Goal: Transaction & Acquisition: Purchase product/service

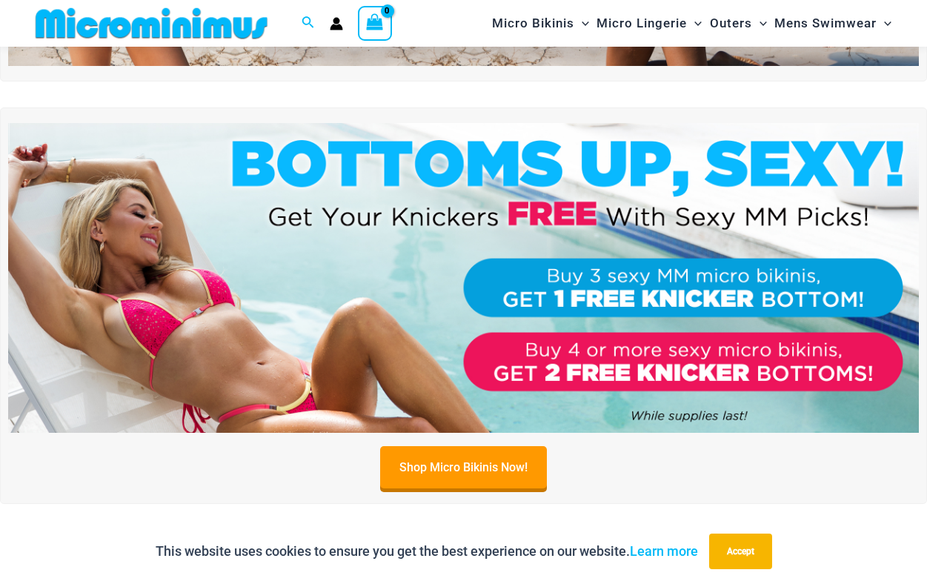
scroll to position [370, 0]
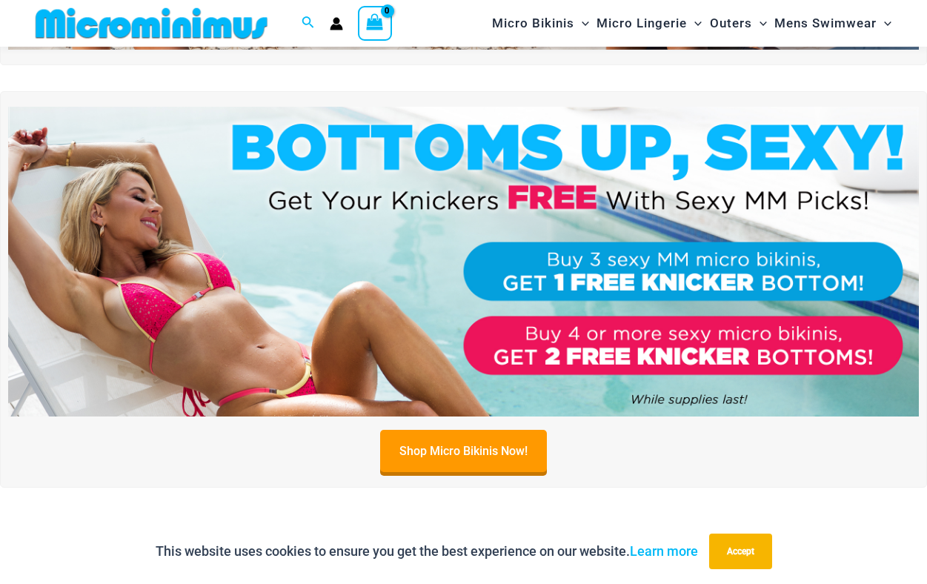
click at [537, 322] on img at bounding box center [463, 262] width 911 height 310
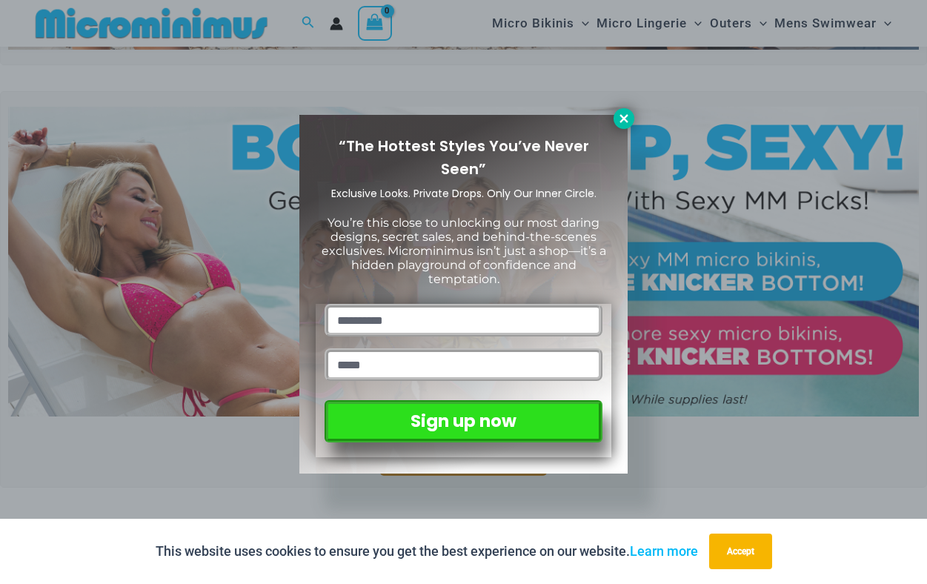
click at [619, 116] on icon at bounding box center [623, 118] width 13 height 13
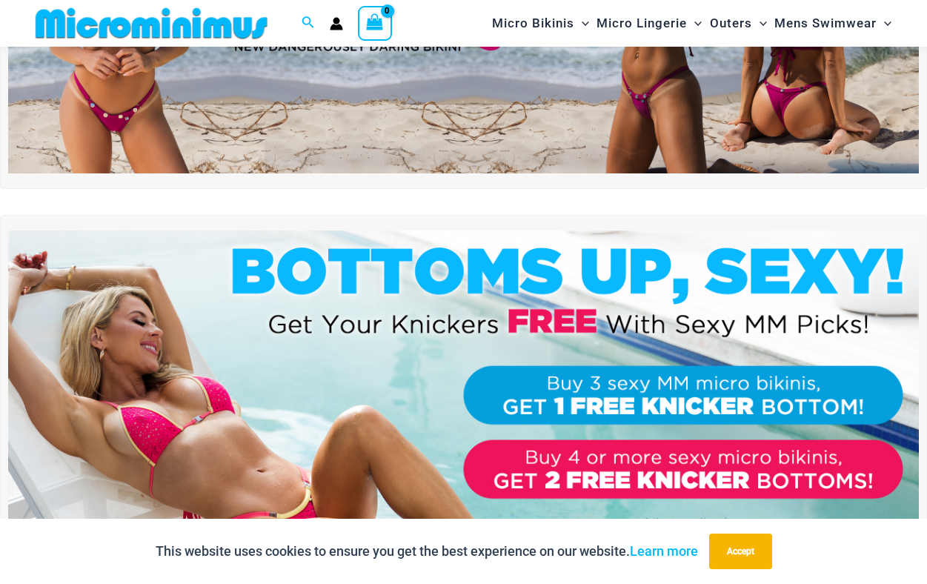
scroll to position [79, 0]
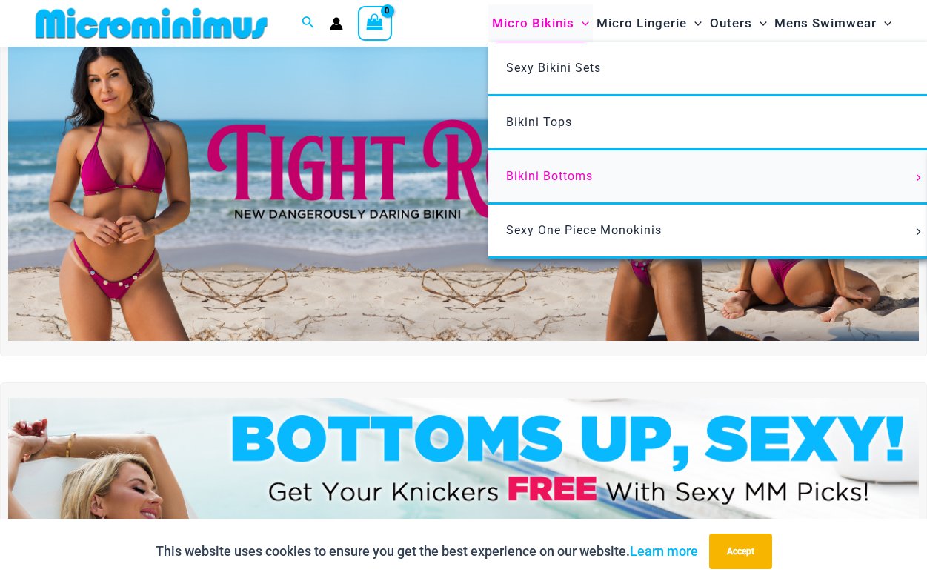
click at [569, 167] on link "Bikini Bottoms" at bounding box center [708, 177] width 441 height 54
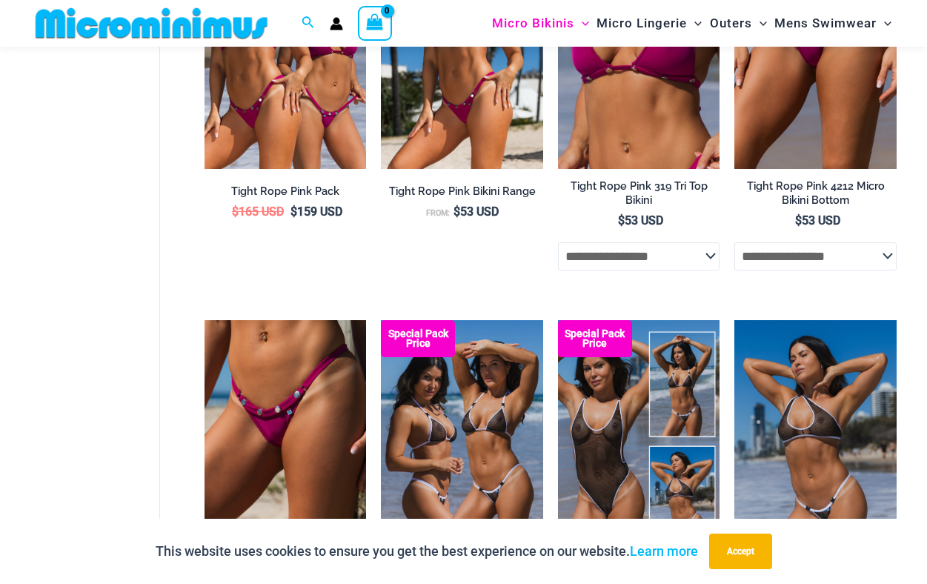
scroll to position [658, 0]
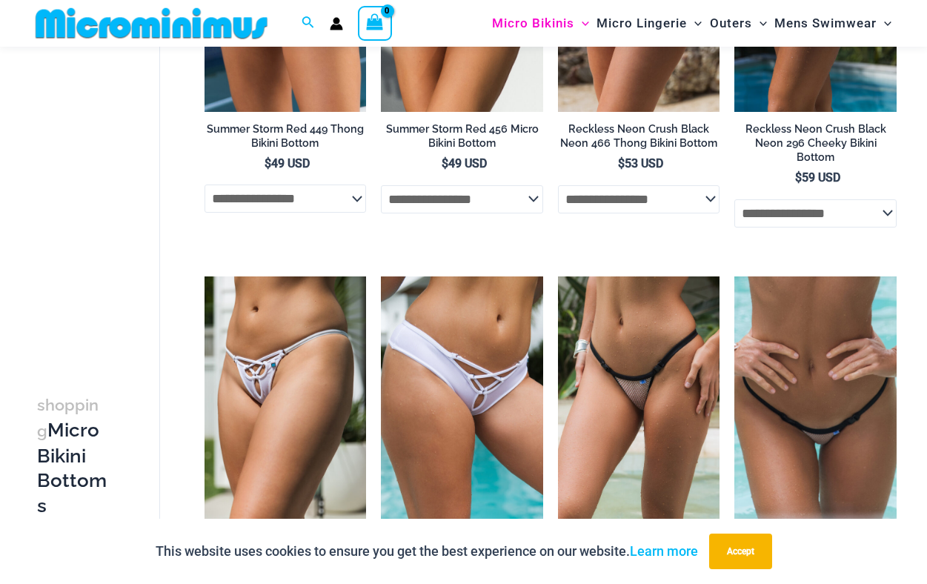
scroll to position [2191, 0]
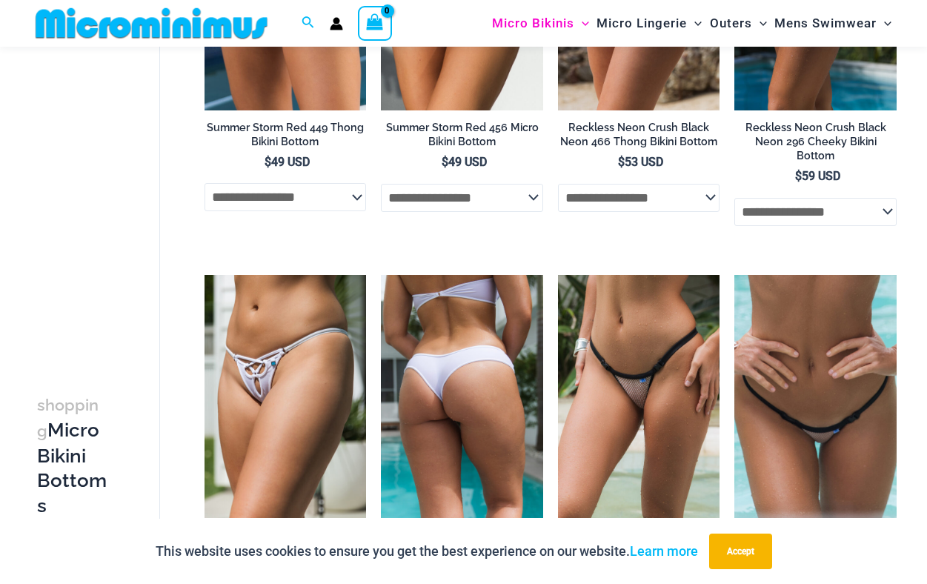
click at [457, 334] on img at bounding box center [462, 396] width 162 height 243
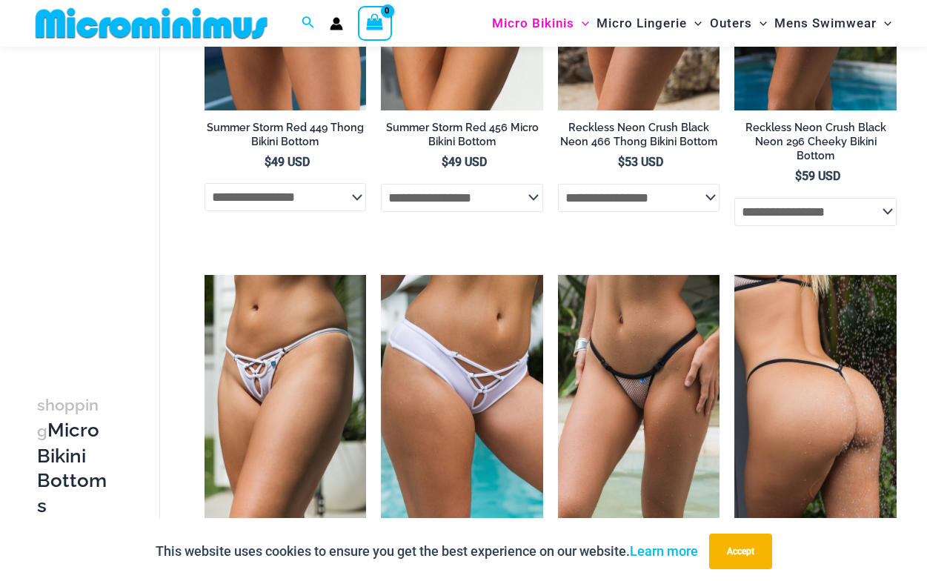
click at [771, 389] on img at bounding box center [815, 396] width 162 height 243
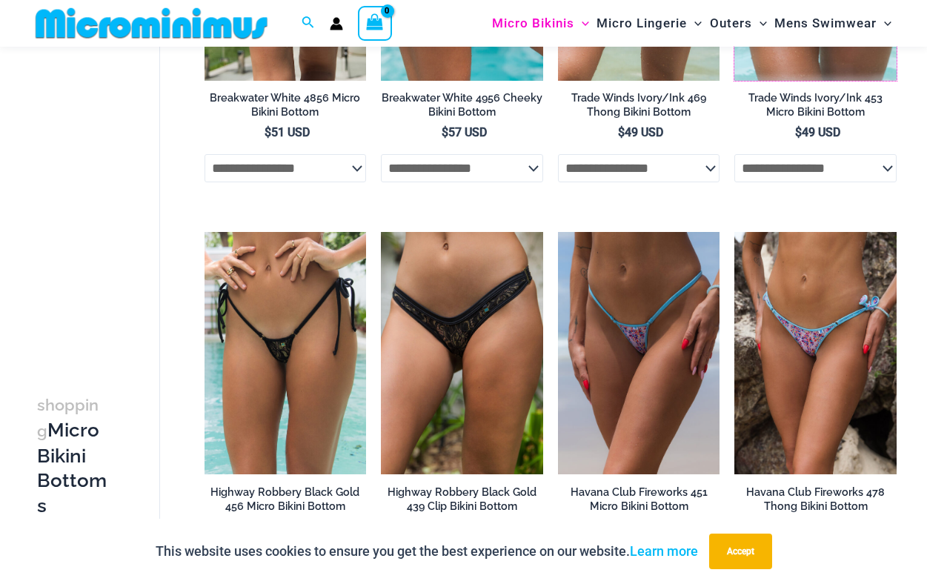
scroll to position [2633, 0]
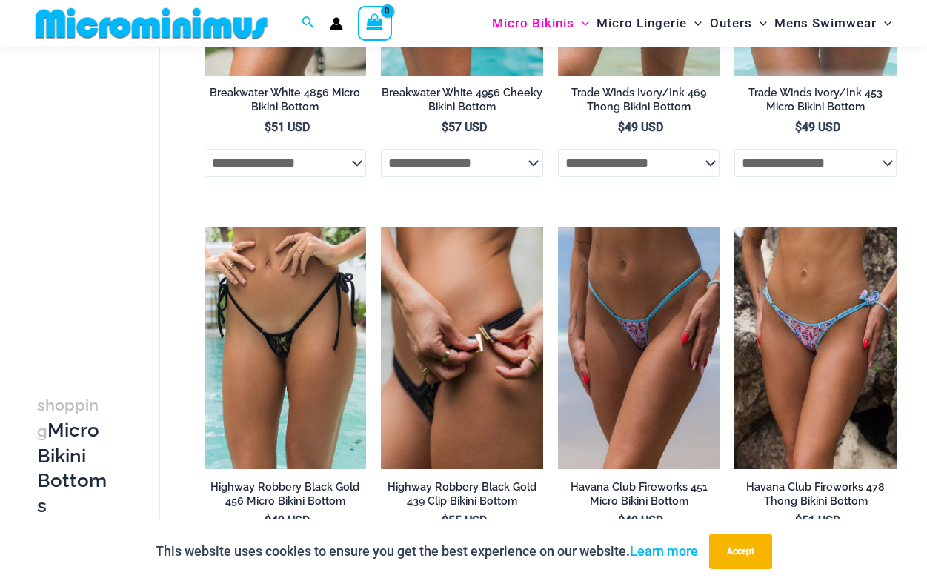
click at [461, 371] on img at bounding box center [462, 348] width 162 height 243
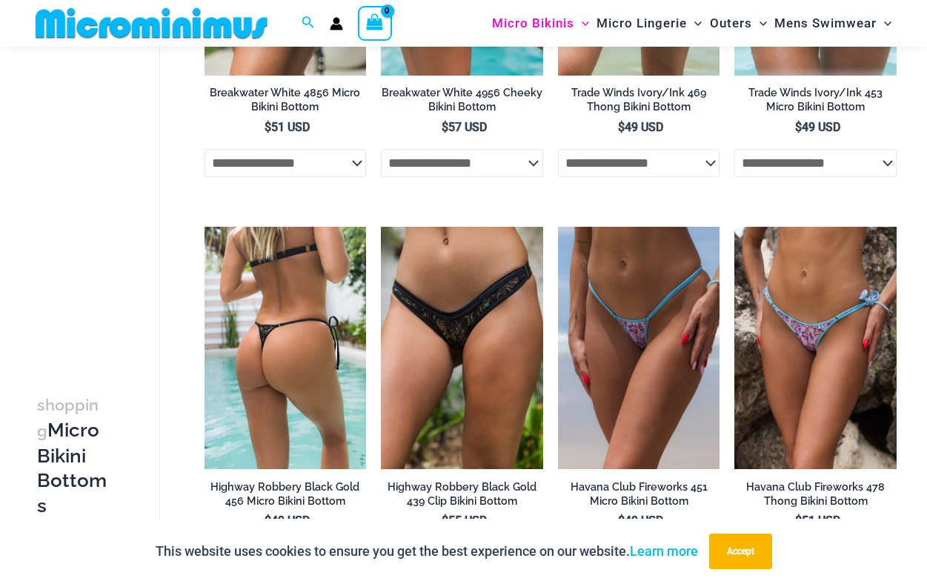
click at [282, 365] on img at bounding box center [286, 348] width 162 height 243
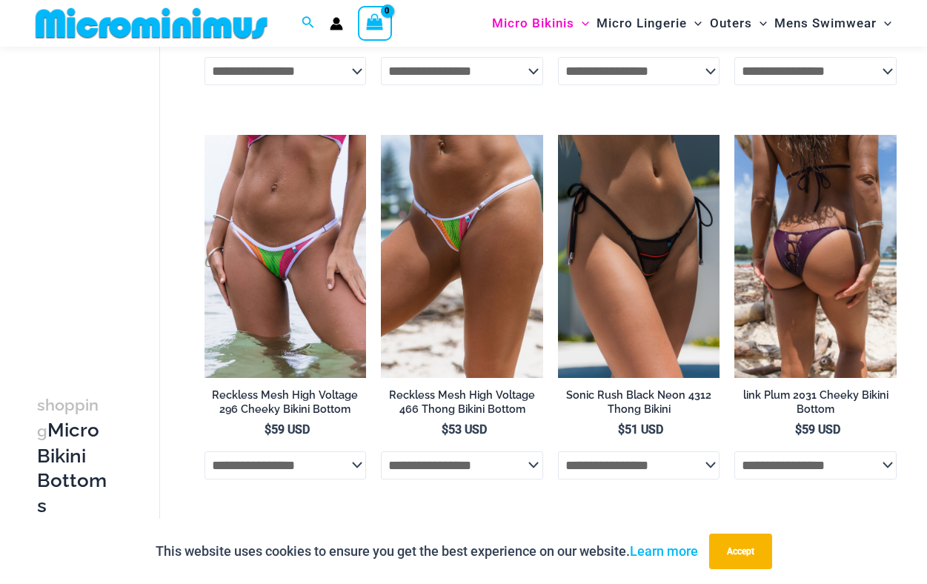
scroll to position [3123, 0]
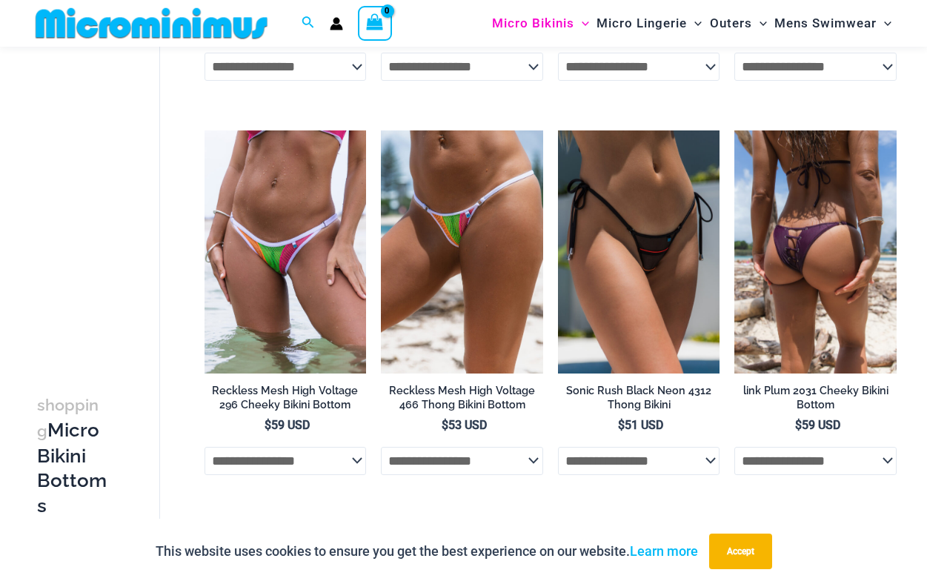
click at [801, 262] on img at bounding box center [815, 251] width 162 height 243
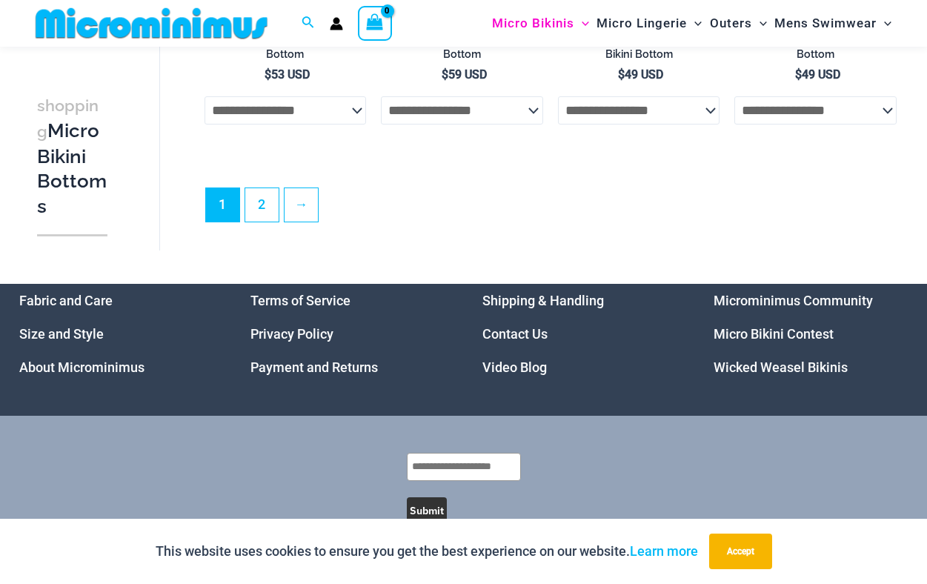
scroll to position [3869, 0]
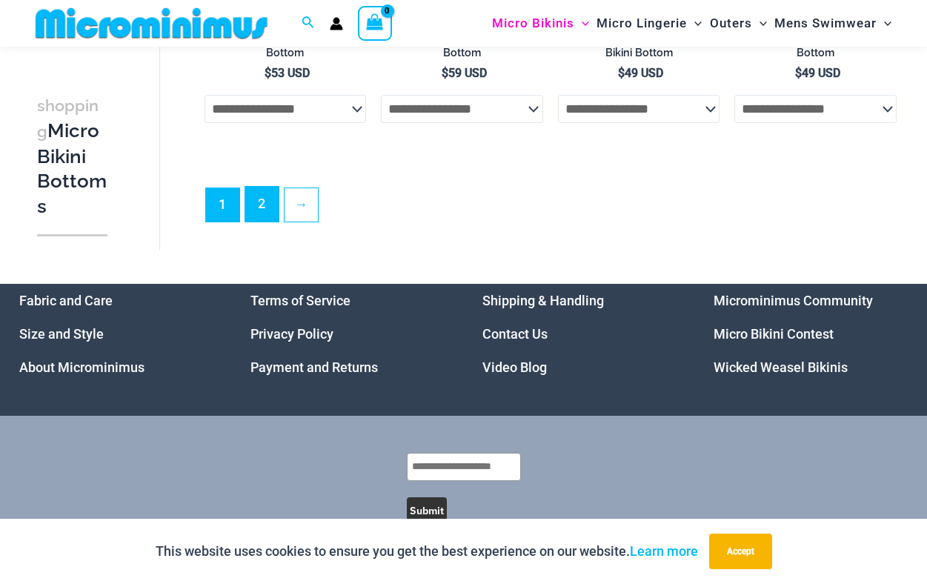
click at [268, 196] on link "2" at bounding box center [261, 204] width 33 height 35
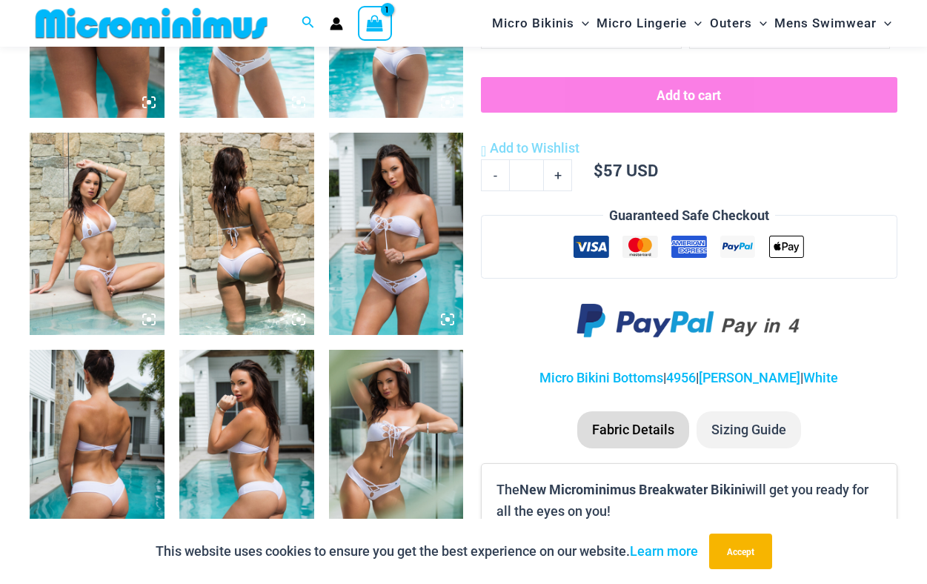
scroll to position [1034, 0]
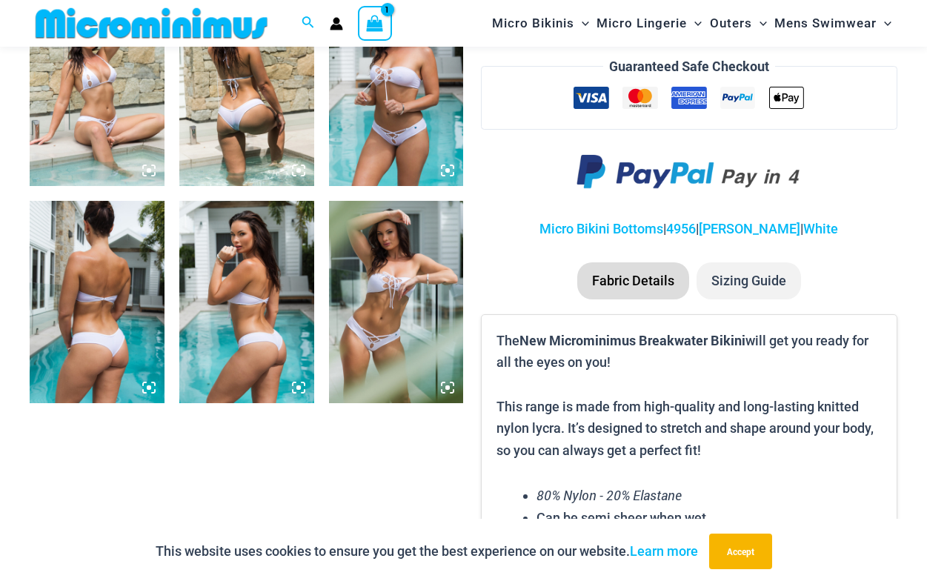
click at [97, 263] on img at bounding box center [97, 302] width 135 height 202
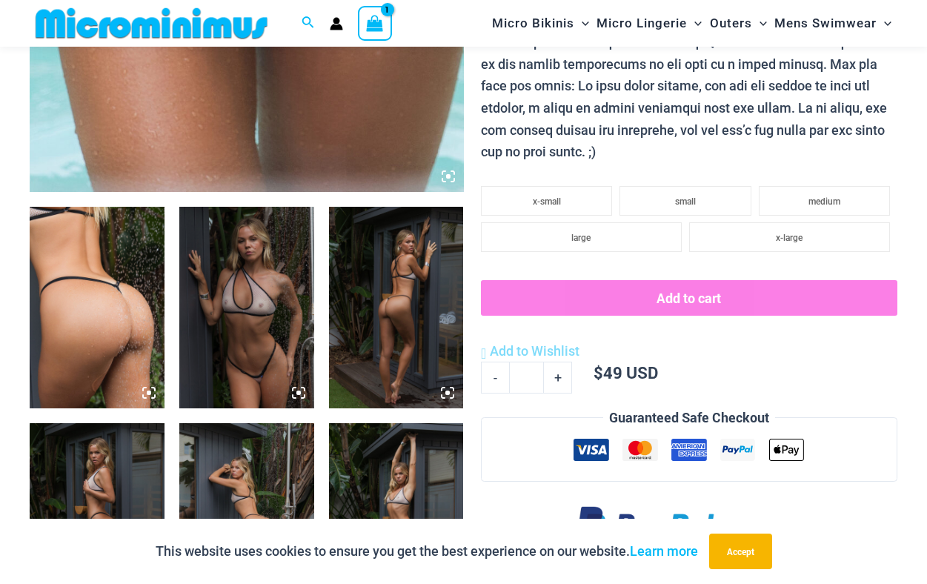
scroll to position [718, 0]
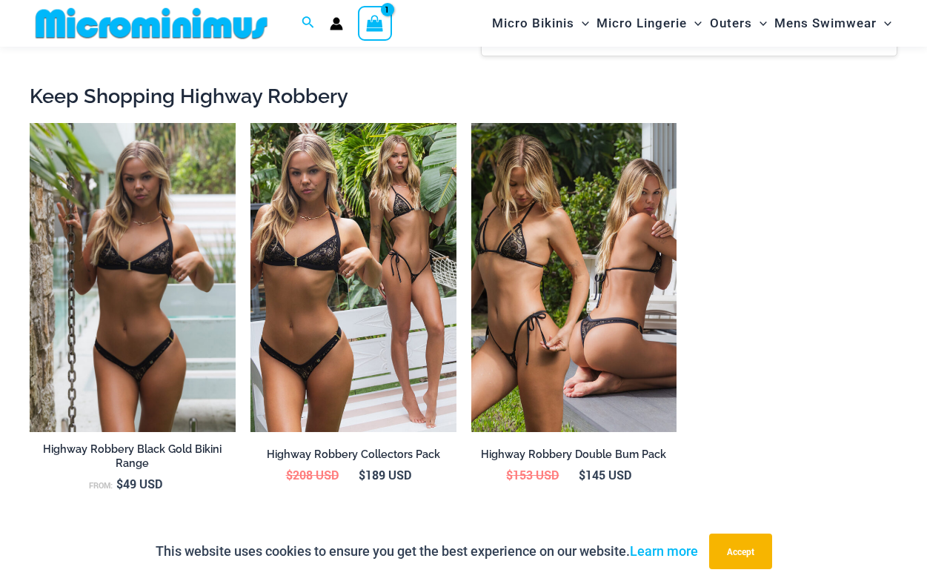
scroll to position [1459, 0]
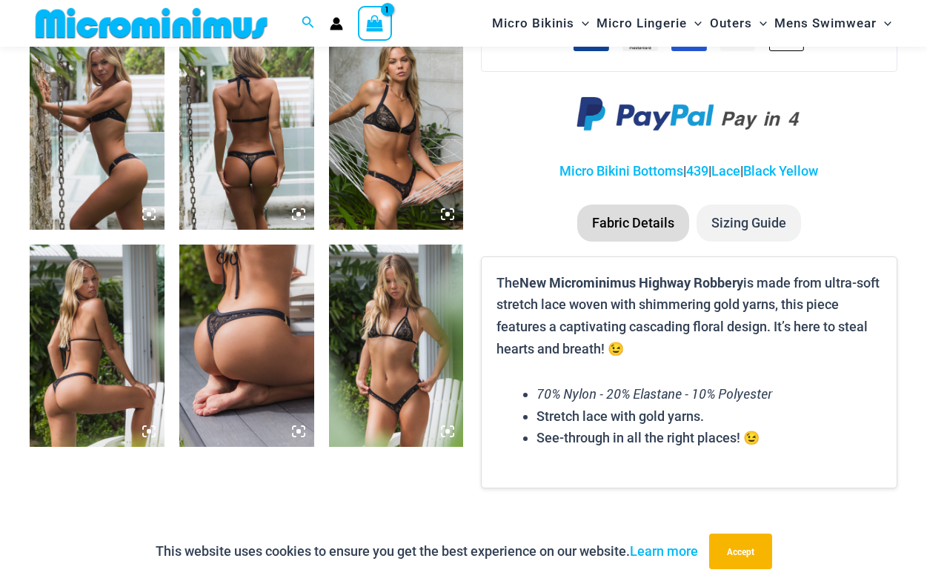
scroll to position [1010, 0]
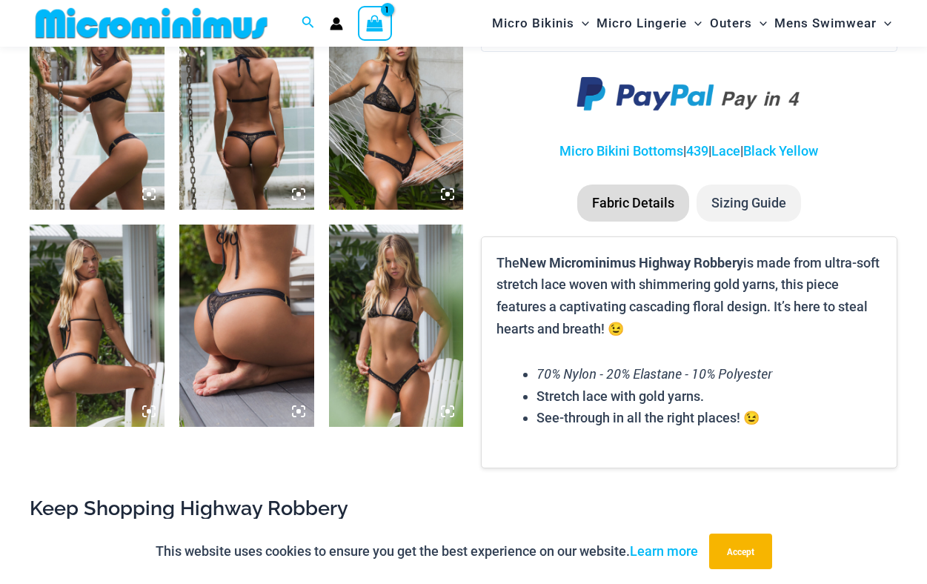
click at [400, 366] on img at bounding box center [396, 326] width 135 height 202
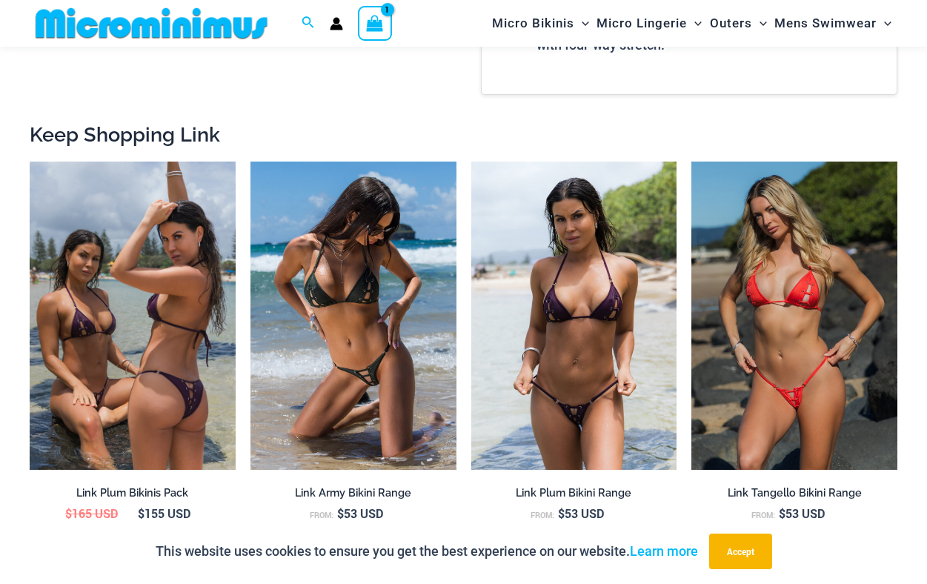
scroll to position [1407, 0]
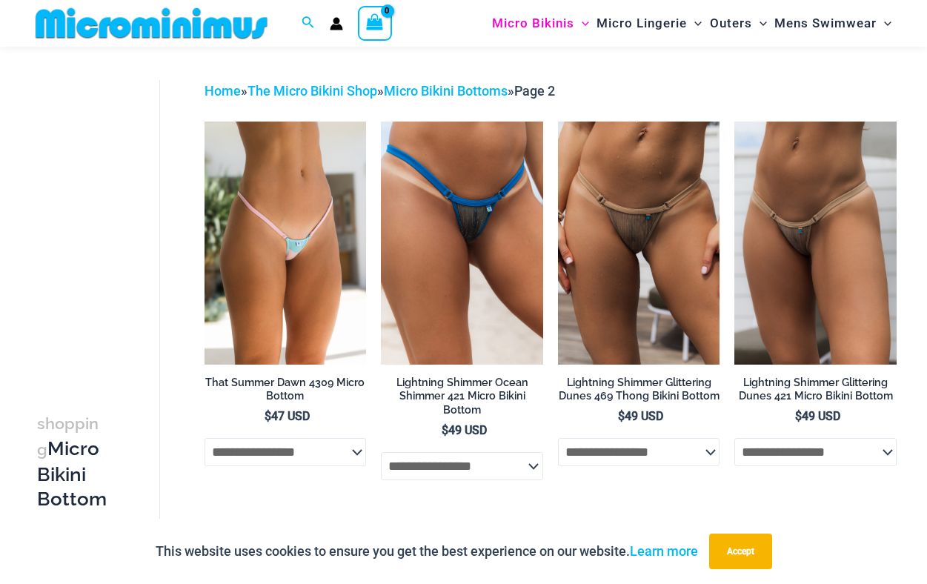
scroll to position [48, 0]
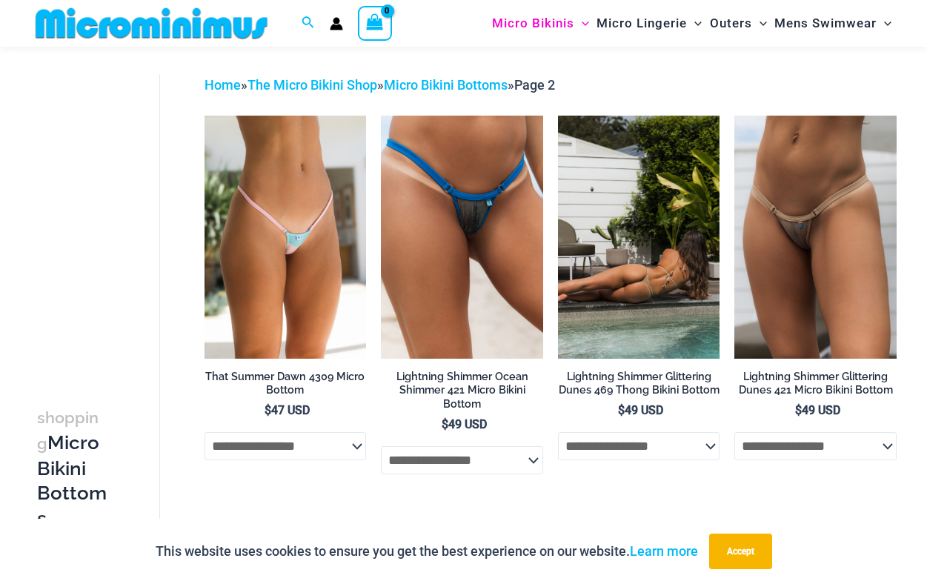
click at [626, 255] on img at bounding box center [639, 237] width 162 height 243
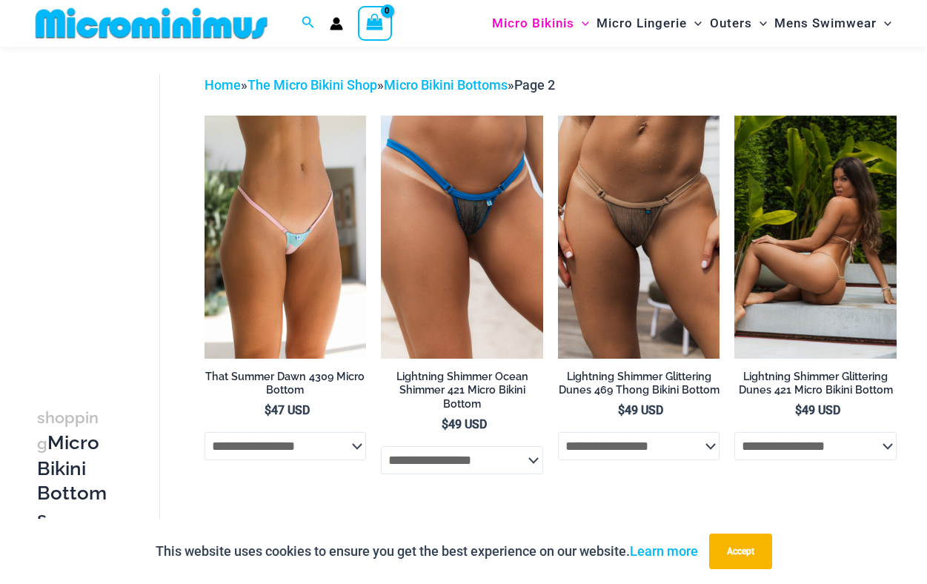
click at [833, 271] on img at bounding box center [815, 237] width 162 height 243
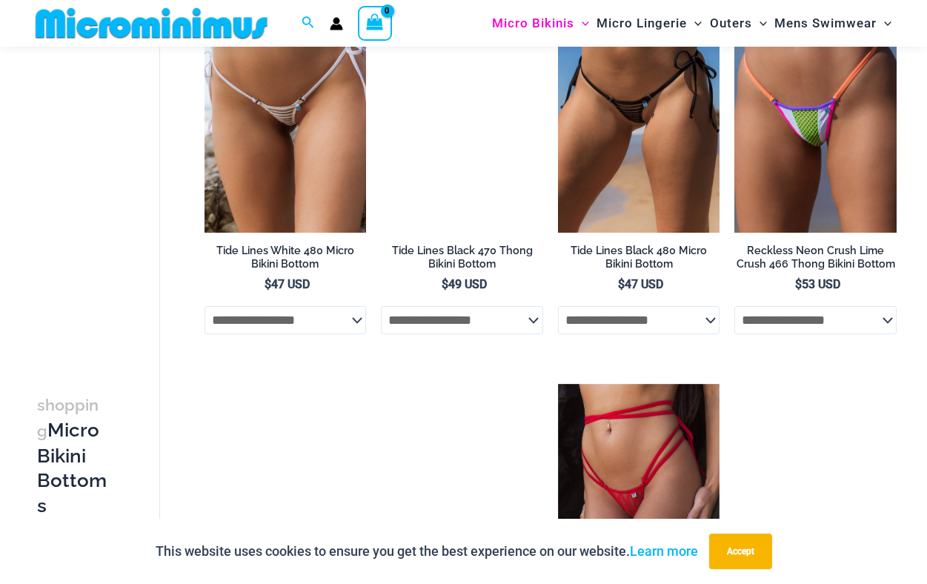
scroll to position [1587, 0]
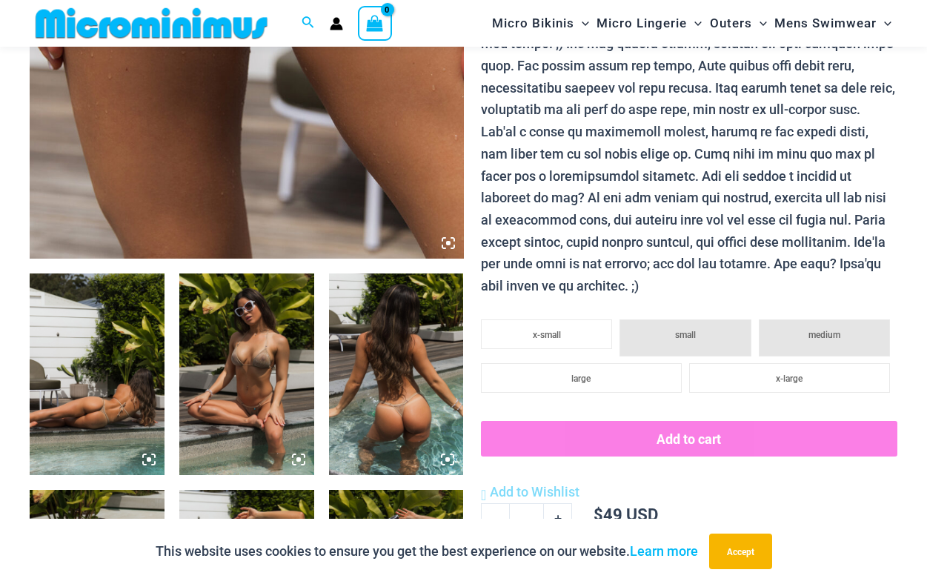
scroll to position [529, 0]
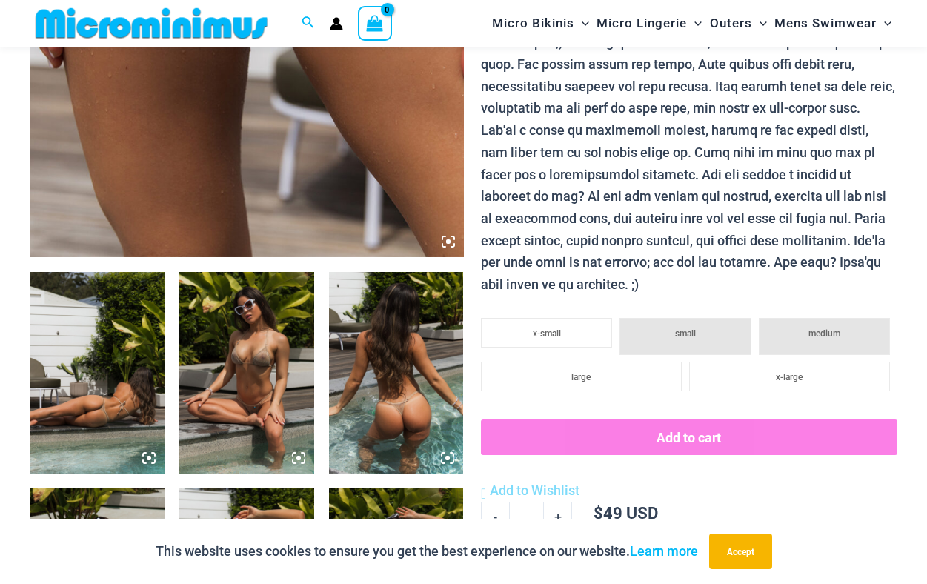
click at [388, 395] on img at bounding box center [396, 373] width 135 height 202
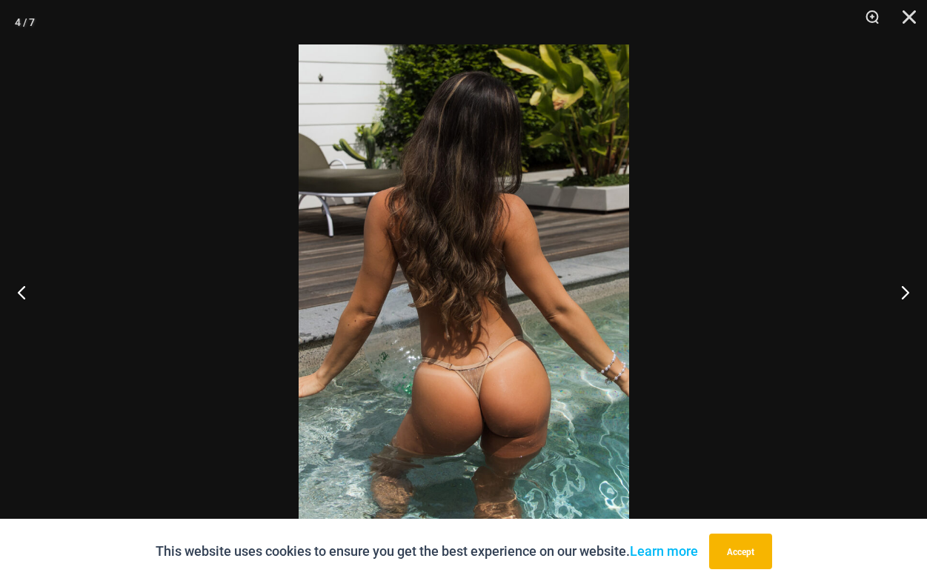
click at [489, 397] on img at bounding box center [464, 291] width 331 height 495
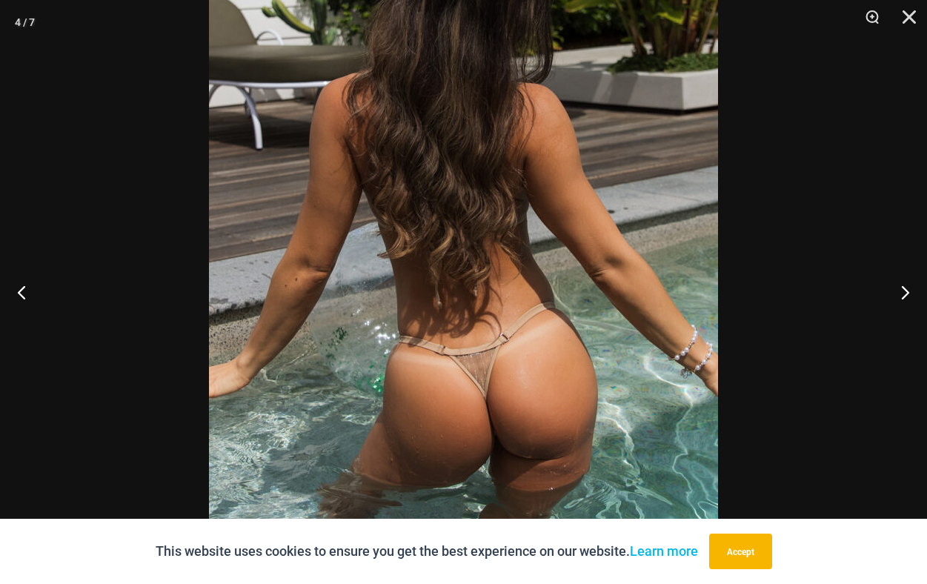
click at [489, 397] on img at bounding box center [463, 234] width 509 height 763
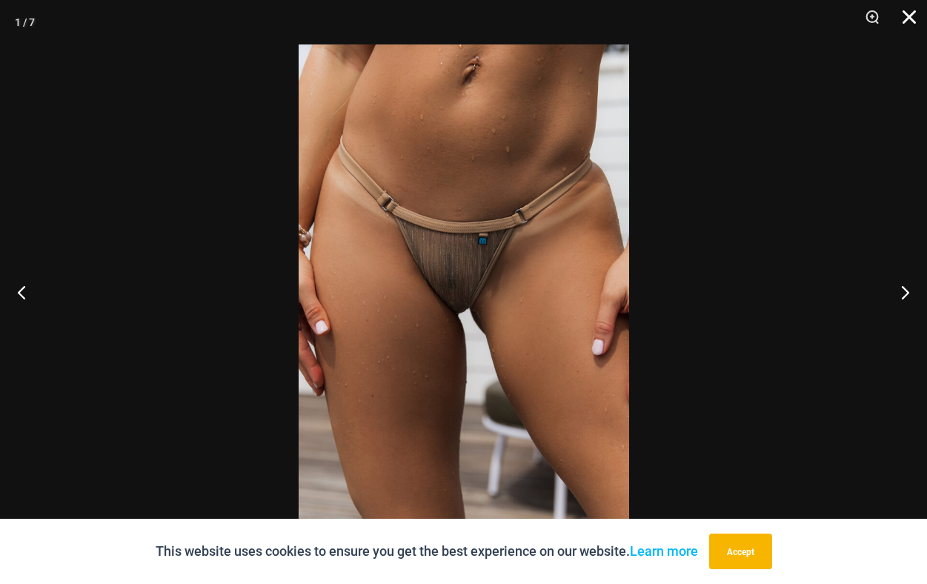
click at [906, 21] on button "Close" at bounding box center [904, 22] width 37 height 44
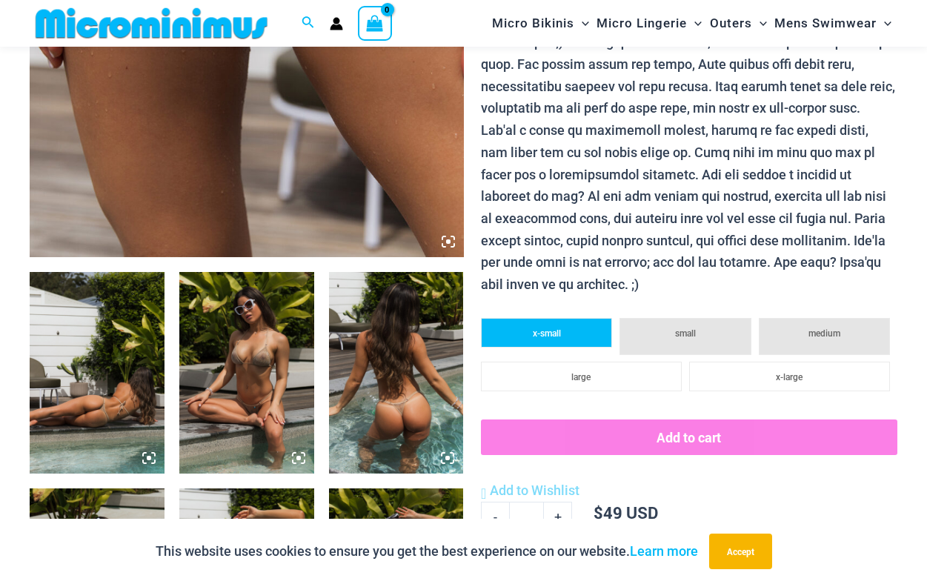
click at [547, 334] on span "x-small" at bounding box center [547, 333] width 28 height 10
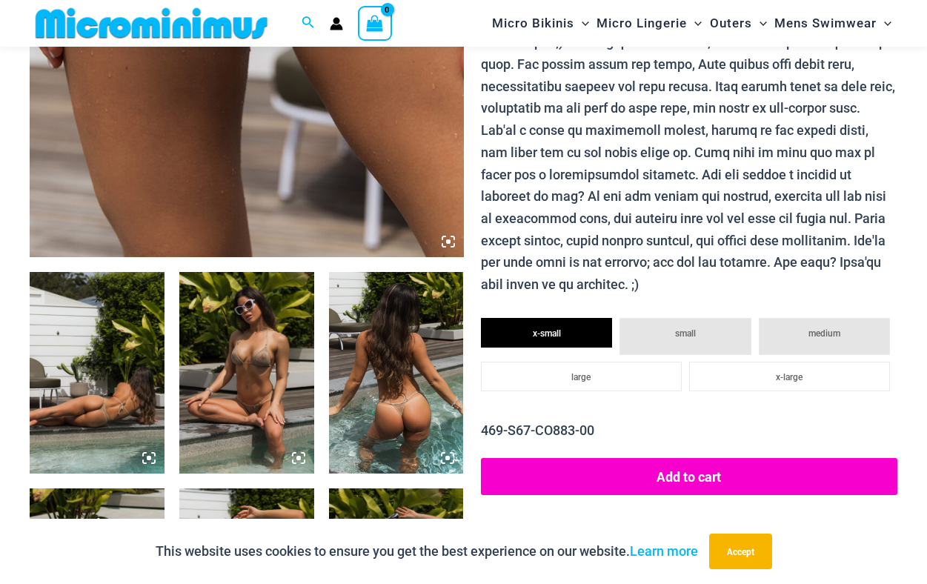
click at [656, 470] on button "Add to cart" at bounding box center [689, 476] width 417 height 37
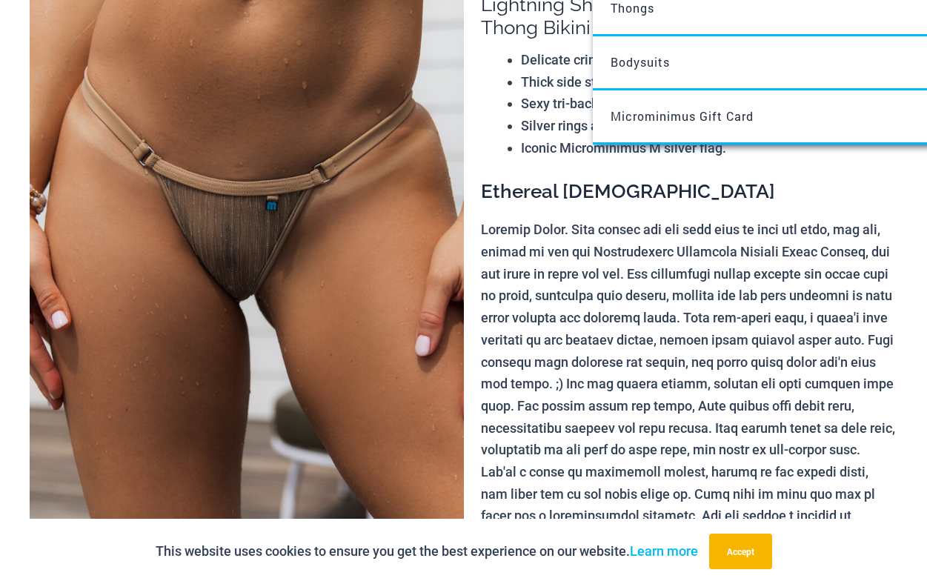
scroll to position [0, 0]
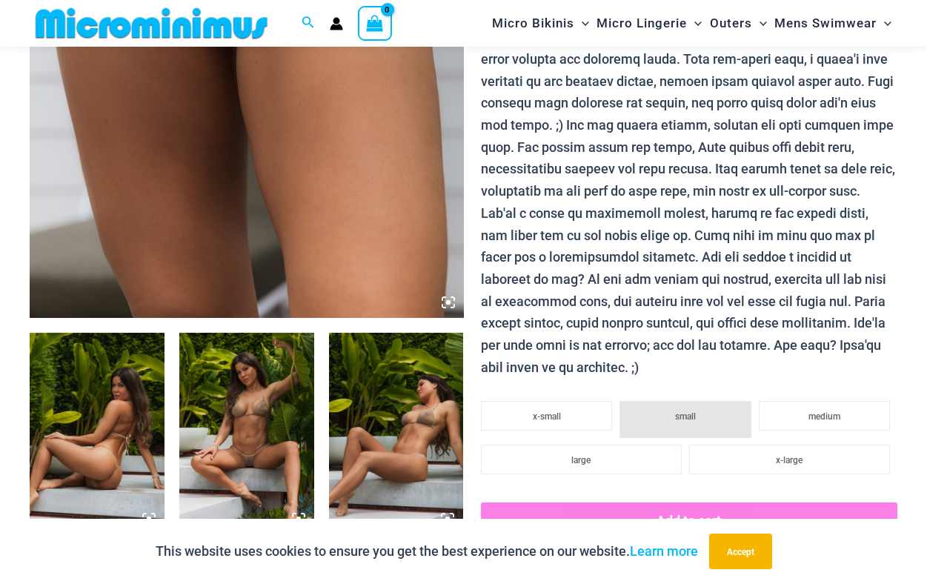
scroll to position [262, 0]
